Goal: Find specific page/section: Find specific page/section

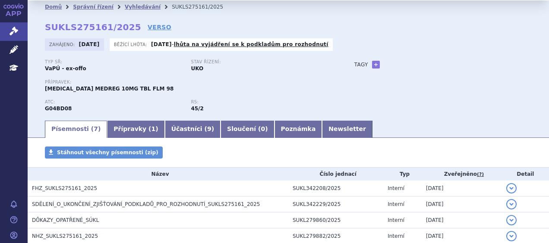
scroll to position [19, 0]
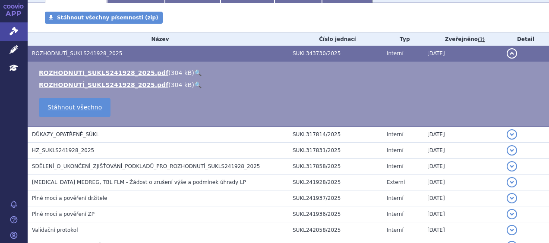
scroll to position [40, 0]
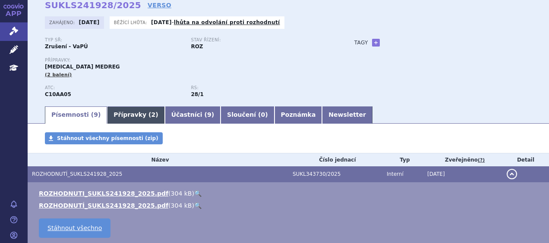
click at [126, 111] on link "Přípravky ( 2 )" at bounding box center [135, 115] width 57 height 17
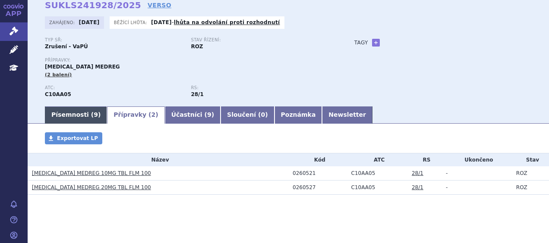
click at [77, 119] on link "Písemnosti ( 9 )" at bounding box center [76, 115] width 62 height 17
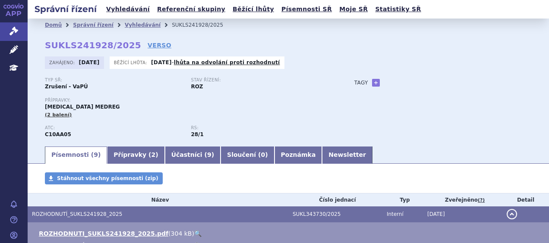
scroll to position [0, 0]
